Goal: Information Seeking & Learning: Check status

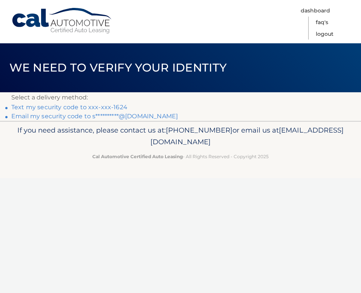
click at [59, 107] on link "Text my security code to xxx-xxx-1624" at bounding box center [69, 107] width 116 height 7
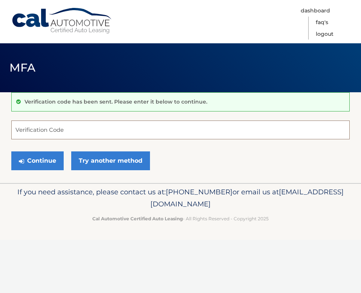
click at [54, 132] on input "Verification Code" at bounding box center [180, 130] width 338 height 19
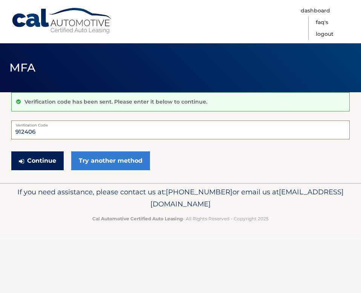
type input "912406"
click at [55, 165] on button "Continue" at bounding box center [37, 160] width 52 height 19
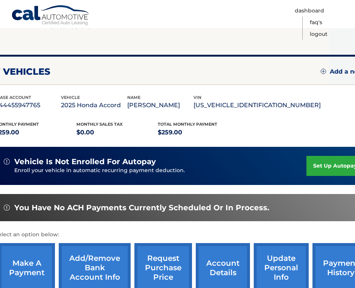
scroll to position [72, 0]
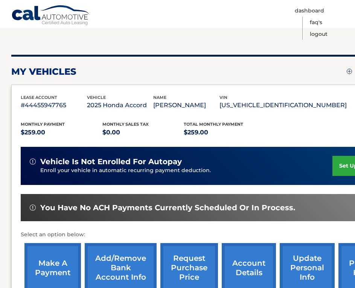
click at [59, 261] on link "make a payment" at bounding box center [52, 267] width 57 height 49
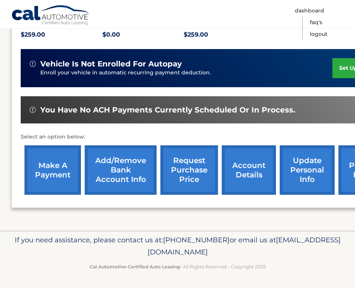
scroll to position [169, 28]
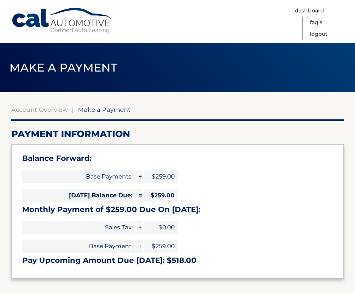
select select "NzcwYTNjM2MtYjI4NC00NzgxLWEwMWYtZGEyN2VmM2VlYzMx"
click at [47, 111] on link "Account Overview" at bounding box center [39, 110] width 57 height 8
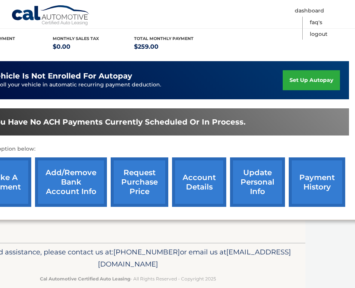
scroll to position [157, 52]
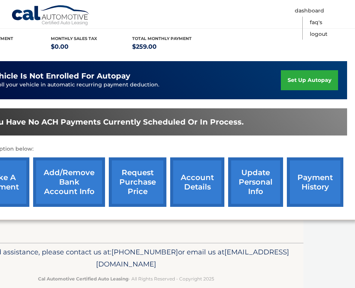
click at [204, 185] on link "account details" at bounding box center [197, 181] width 54 height 49
click at [317, 177] on link "payment history" at bounding box center [315, 181] width 57 height 49
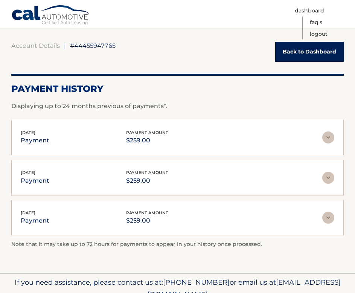
scroll to position [43, 0]
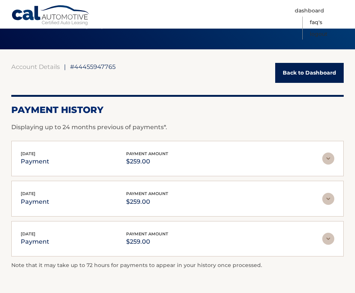
click at [295, 69] on link "Back to Dashboard" at bounding box center [309, 73] width 69 height 20
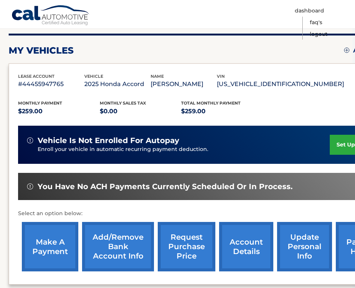
scroll to position [93, 0]
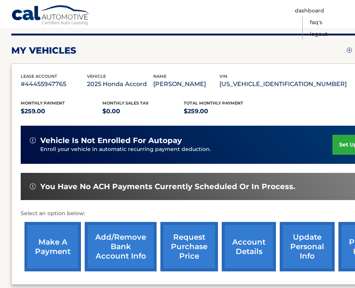
click at [254, 240] on link "account details" at bounding box center [249, 246] width 54 height 49
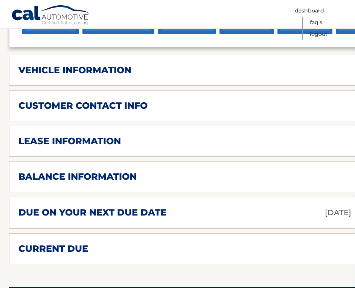
scroll to position [350, 13]
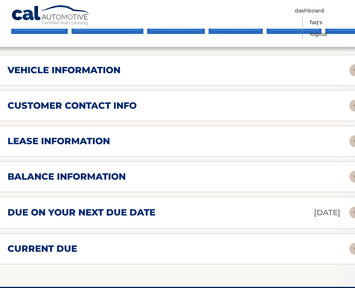
click at [195, 206] on div "due on your next due date [DATE]" at bounding box center [179, 212] width 342 height 13
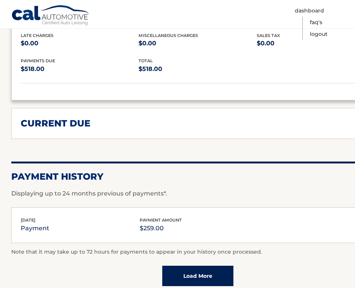
scroll to position [445, 0]
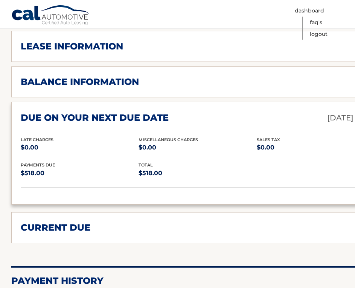
click at [274, 149] on div "Late Charges $0.00 Miscellaneous Charges $0.00 Sales Tax $0.00" at bounding box center [198, 149] width 354 height 26
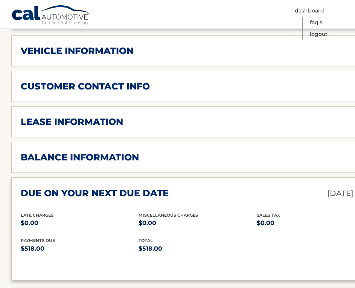
click at [202, 151] on div "balance information" at bounding box center [192, 156] width 342 height 11
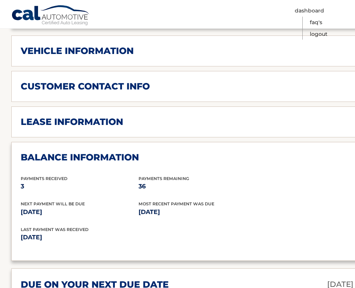
scroll to position [370, 8]
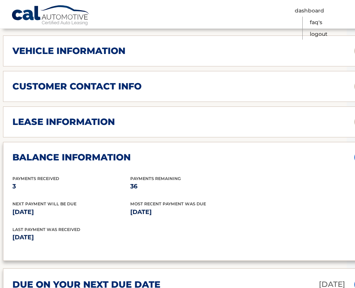
click at [210, 151] on div "balance information" at bounding box center [183, 156] width 342 height 11
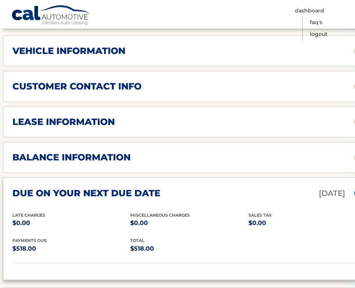
click at [177, 116] on div "lease information" at bounding box center [183, 121] width 342 height 11
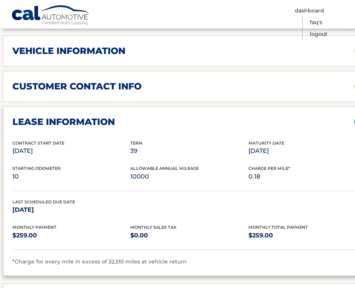
click at [176, 116] on div "lease information" at bounding box center [183, 121] width 342 height 11
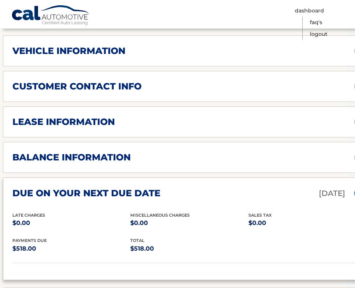
scroll to position [355, 8]
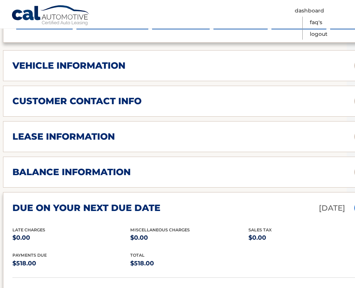
click at [188, 95] on div "customer contact info" at bounding box center [183, 100] width 342 height 11
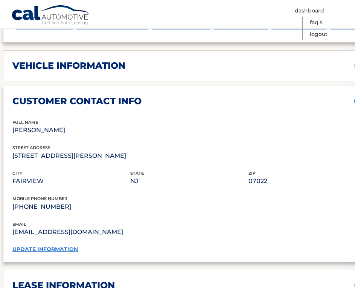
click at [188, 95] on div "customer contact info" at bounding box center [183, 100] width 342 height 11
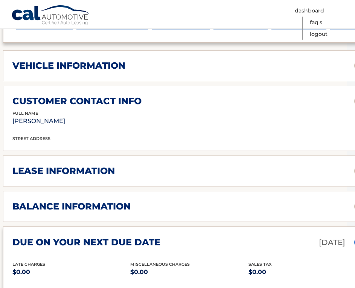
click at [175, 60] on div "vehicle information" at bounding box center [183, 65] width 342 height 11
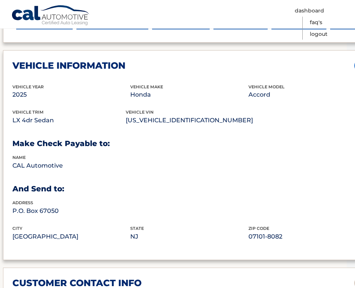
click at [175, 60] on div "vehicle information" at bounding box center [183, 65] width 342 height 11
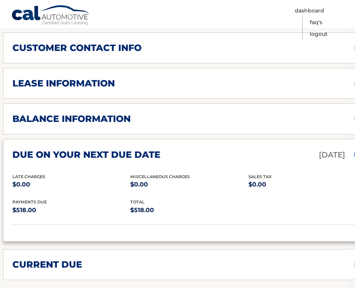
scroll to position [499, 8]
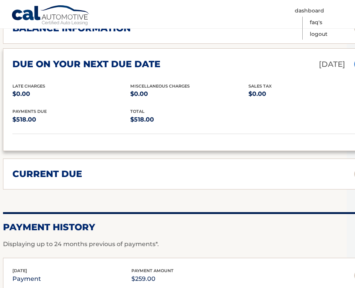
click at [189, 168] on div "current due" at bounding box center [183, 173] width 342 height 11
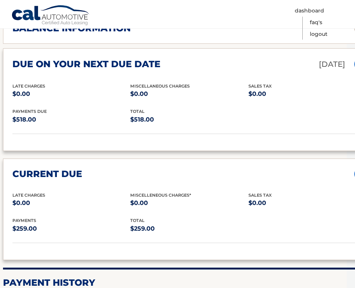
click at [189, 168] on div "current due" at bounding box center [183, 173] width 342 height 11
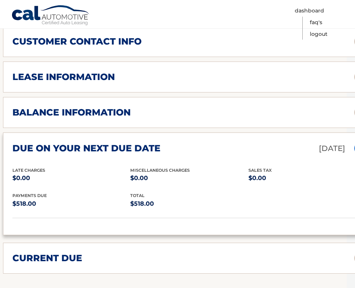
scroll to position [609, 8]
